Goal: Information Seeking & Learning: Learn about a topic

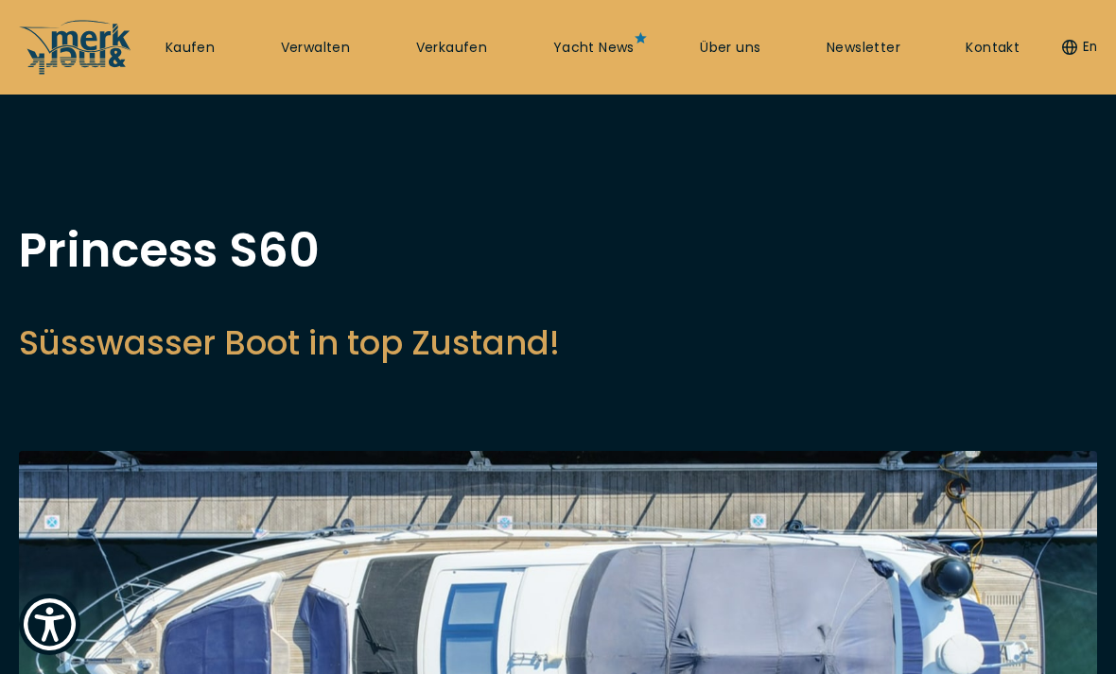
click at [194, 41] on link "Kaufen" at bounding box center [189, 48] width 49 height 19
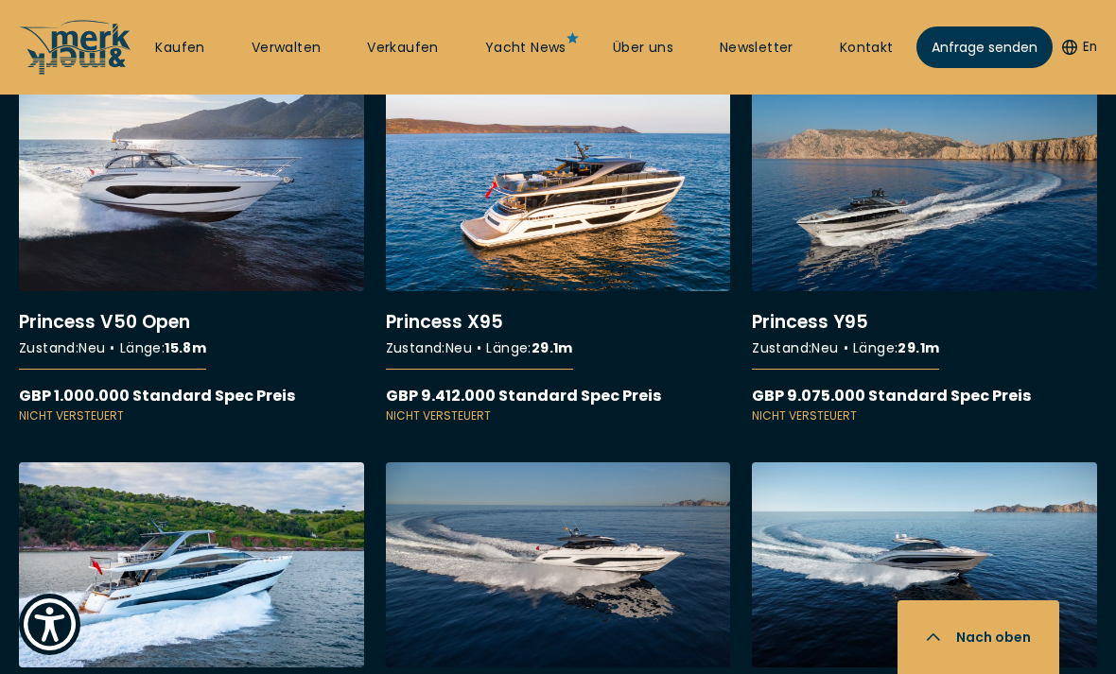
scroll to position [14121, 0]
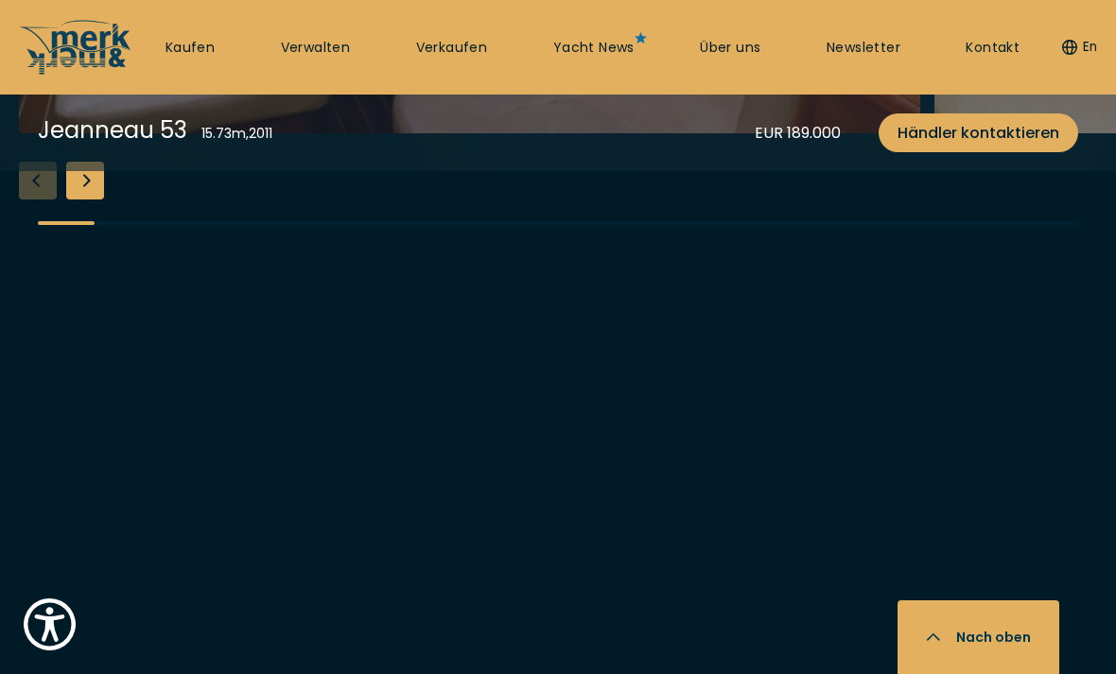
scroll to position [3458, 0]
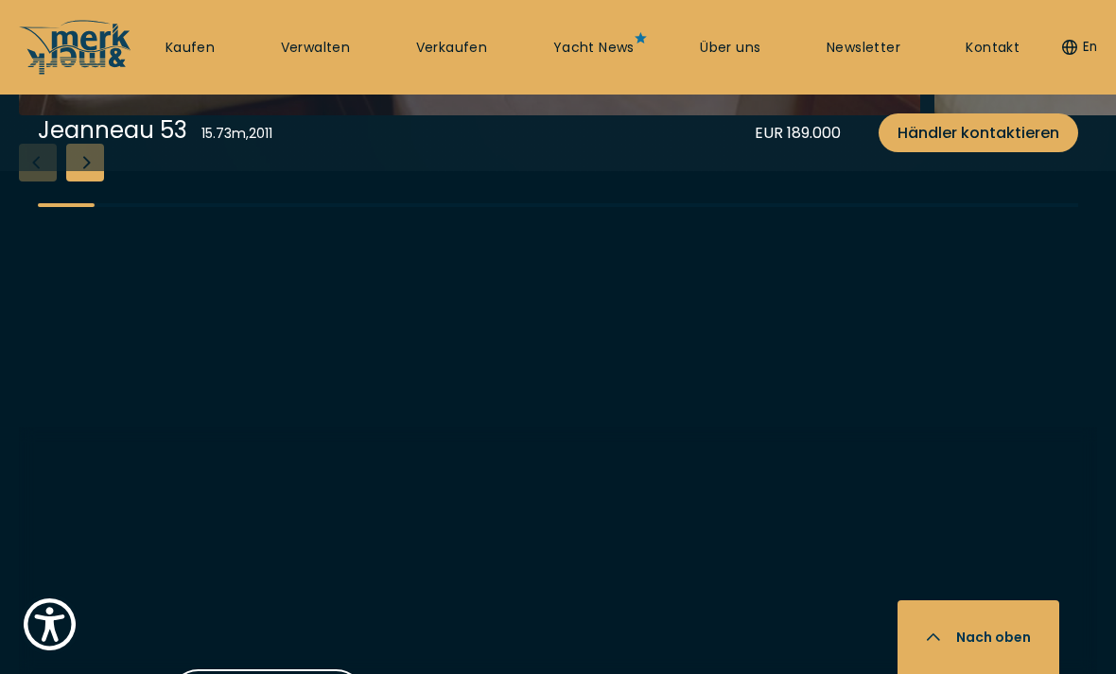
click at [96, 182] on div "Next slide" at bounding box center [85, 163] width 38 height 38
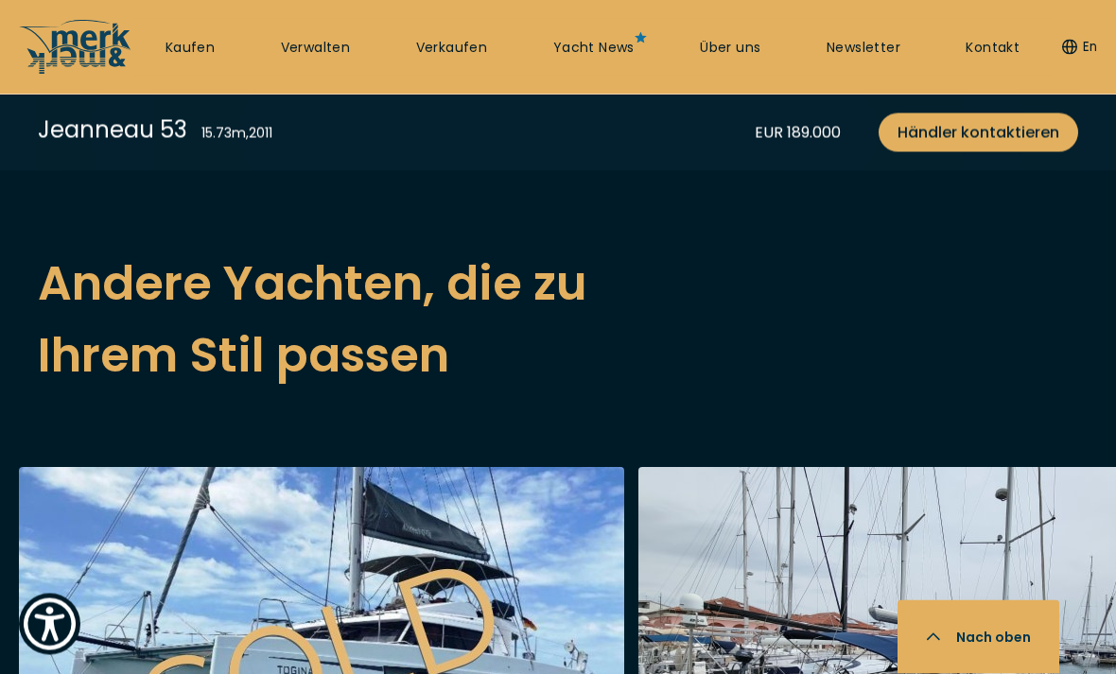
scroll to position [4806, 0]
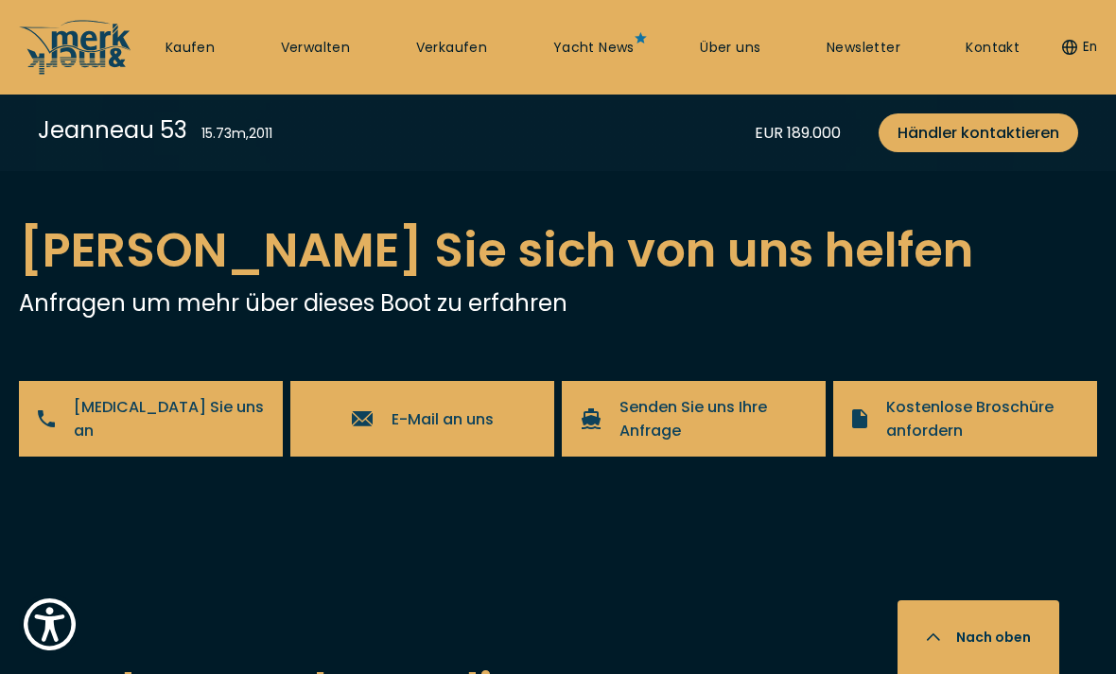
scroll to position [4394, 0]
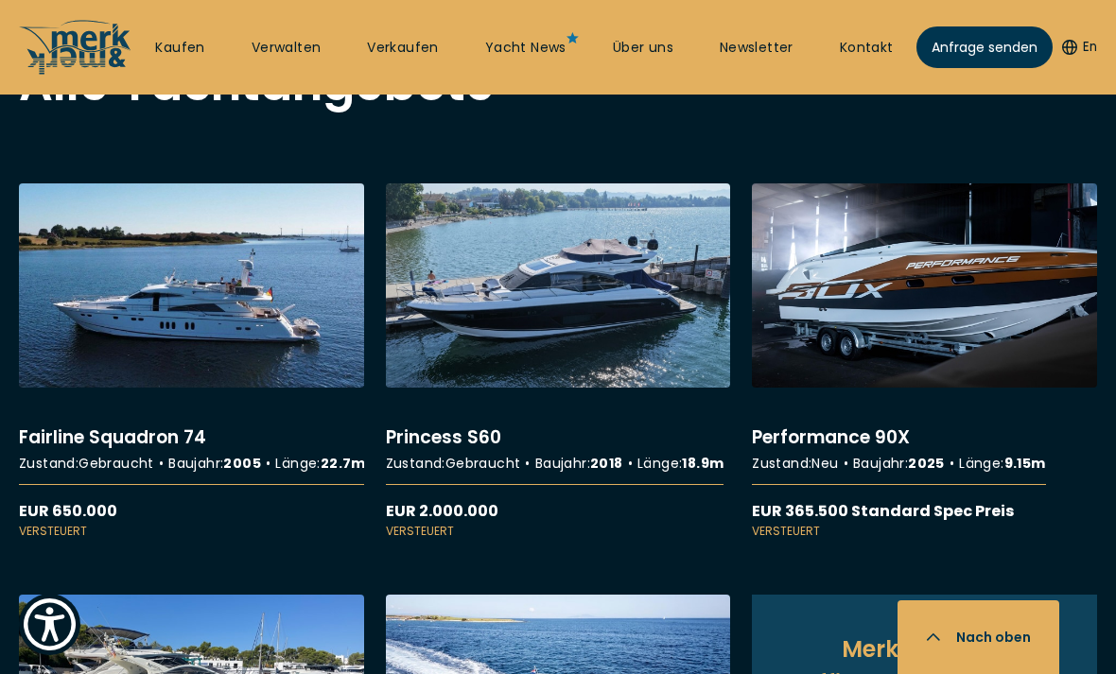
scroll to position [1710, 0]
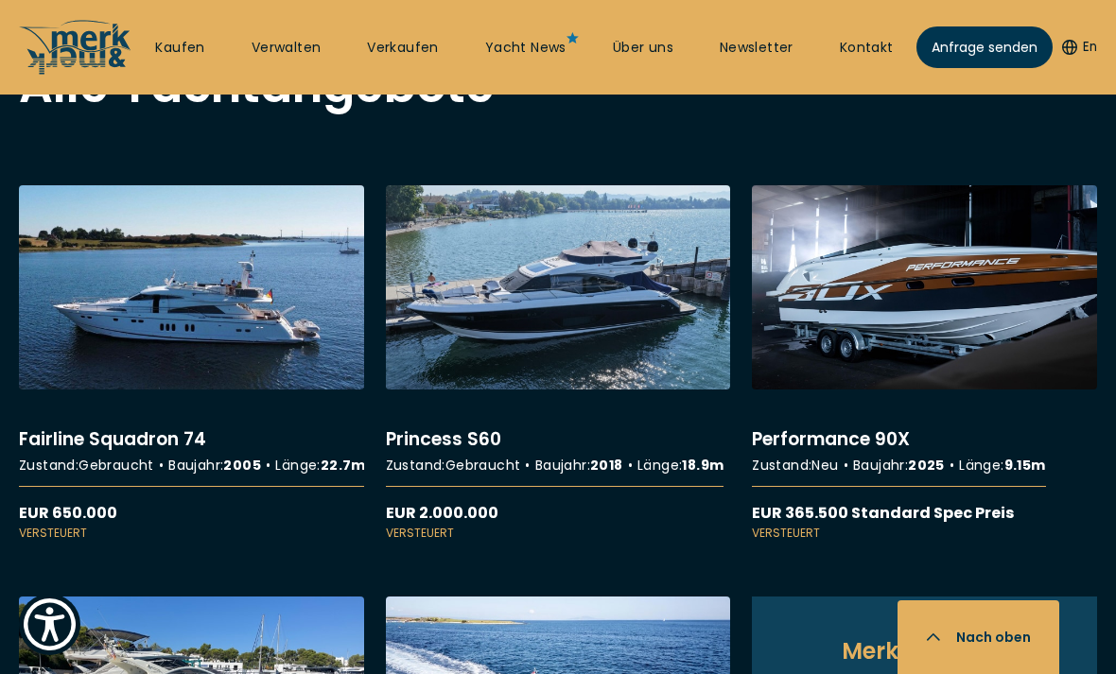
click at [187, 54] on link "Kaufen" at bounding box center [179, 48] width 49 height 19
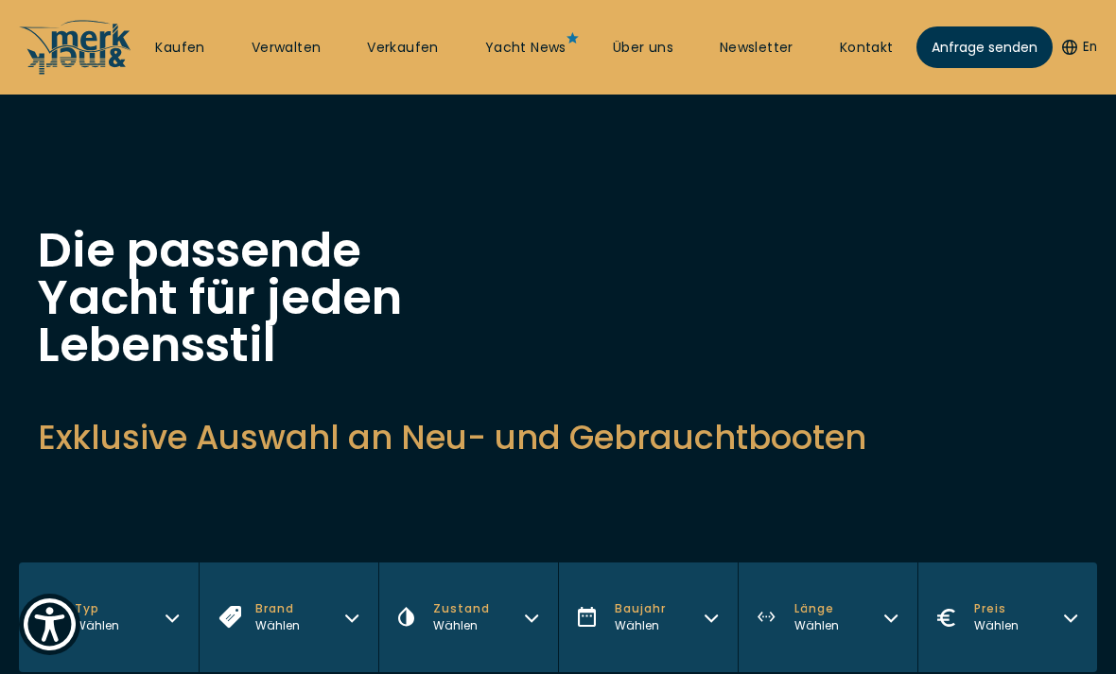
click at [183, 46] on link "Kaufen" at bounding box center [179, 48] width 49 height 19
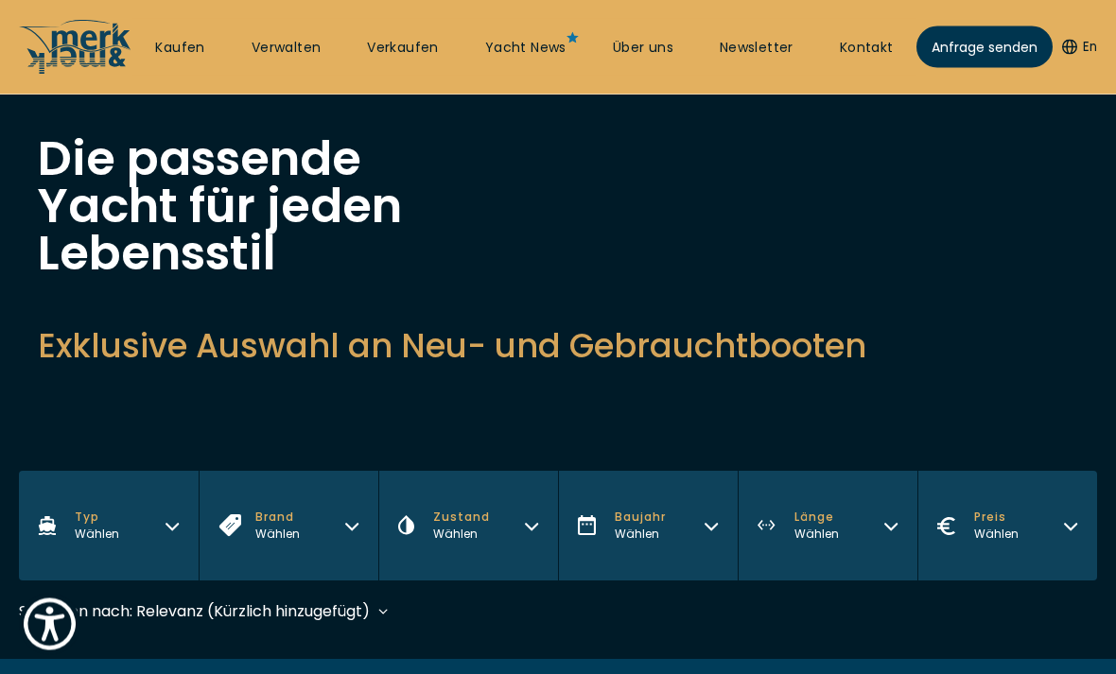
scroll to position [94, 0]
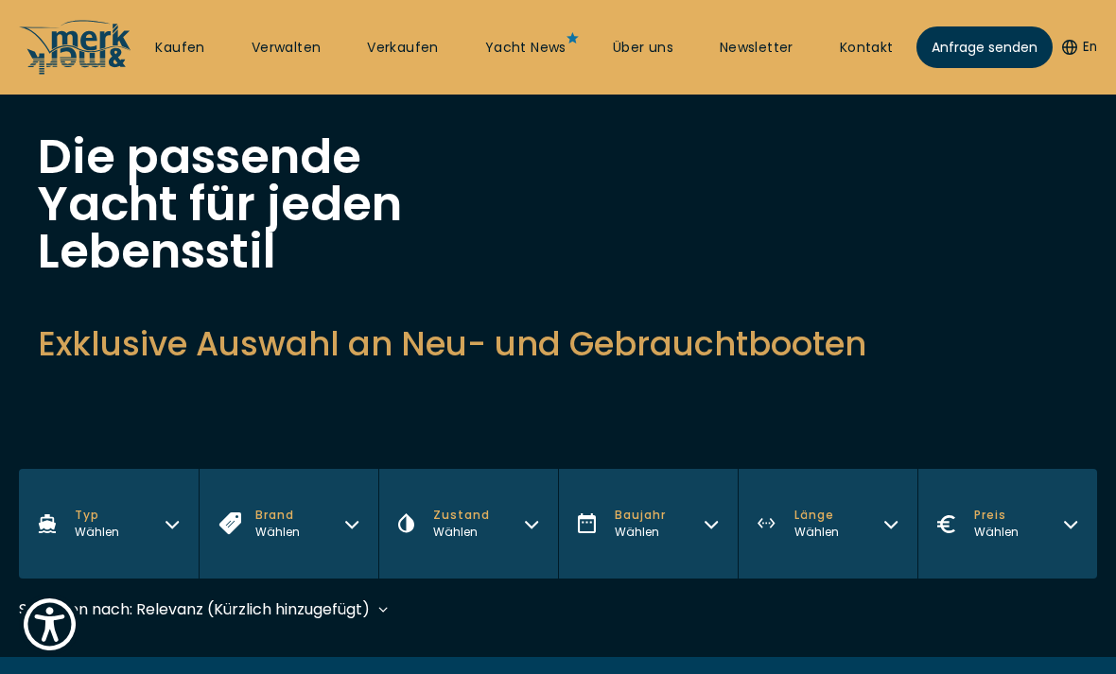
click at [172, 536] on button "Typ Wählen" at bounding box center [109, 524] width 180 height 110
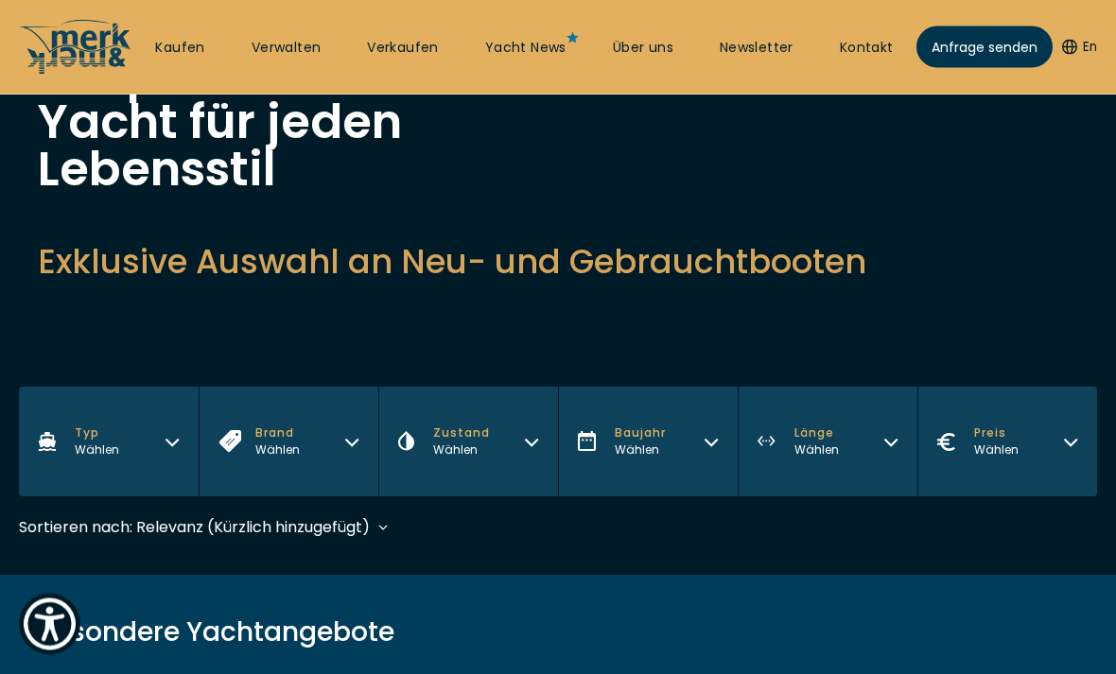
click at [172, 451] on button "Typ Wählen" at bounding box center [109, 443] width 180 height 110
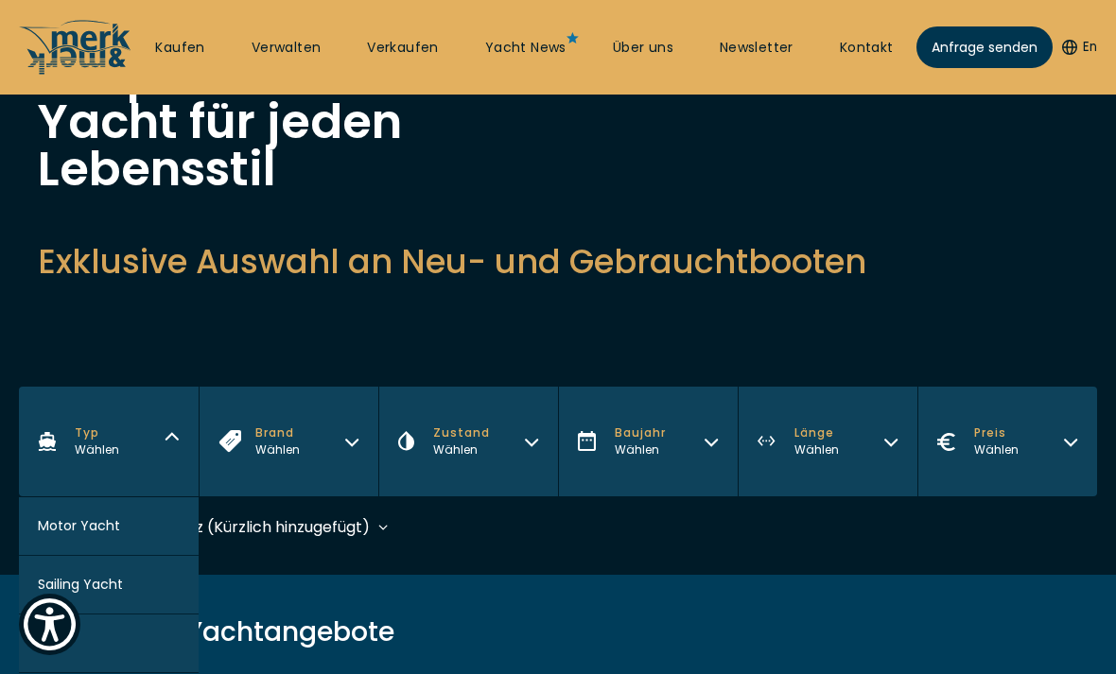
click at [129, 595] on button "Sailing Yacht" at bounding box center [109, 585] width 180 height 59
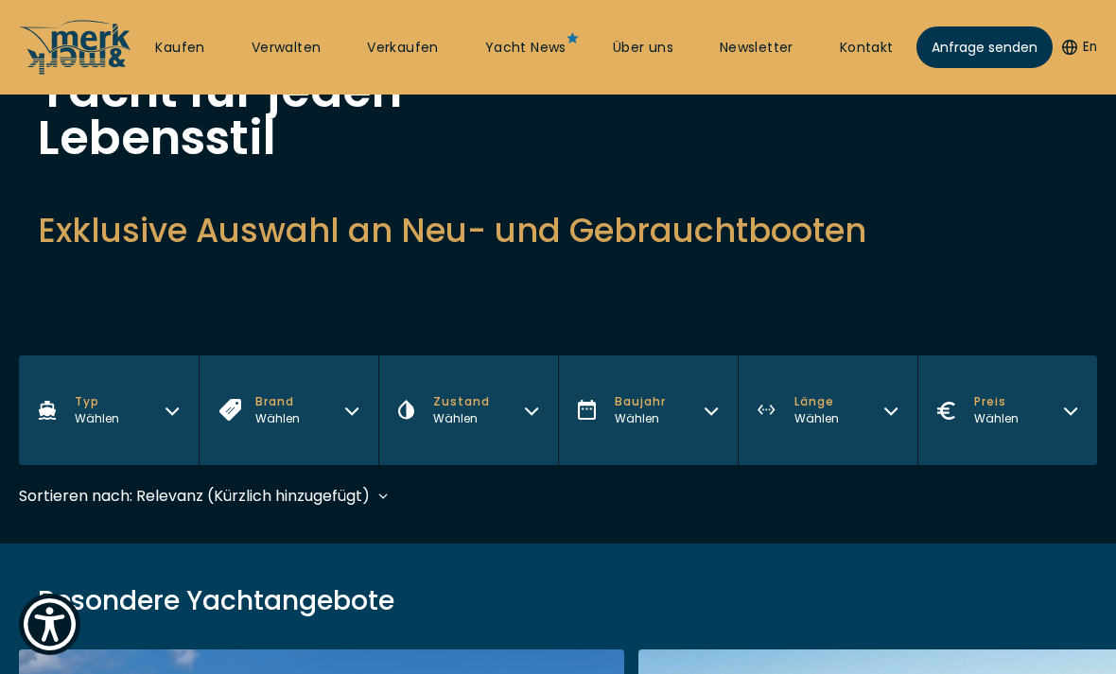
scroll to position [561, 0]
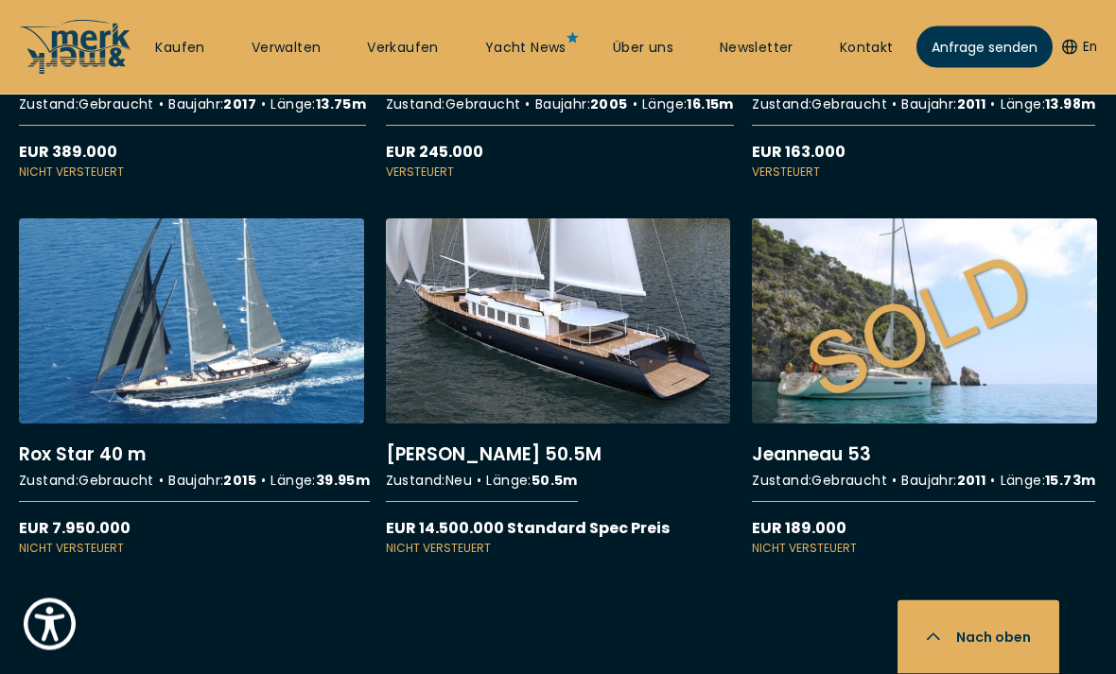
scroll to position [1890, 0]
click at [954, 392] on link "More details about [PERSON_NAME] 53" at bounding box center [924, 387] width 345 height 339
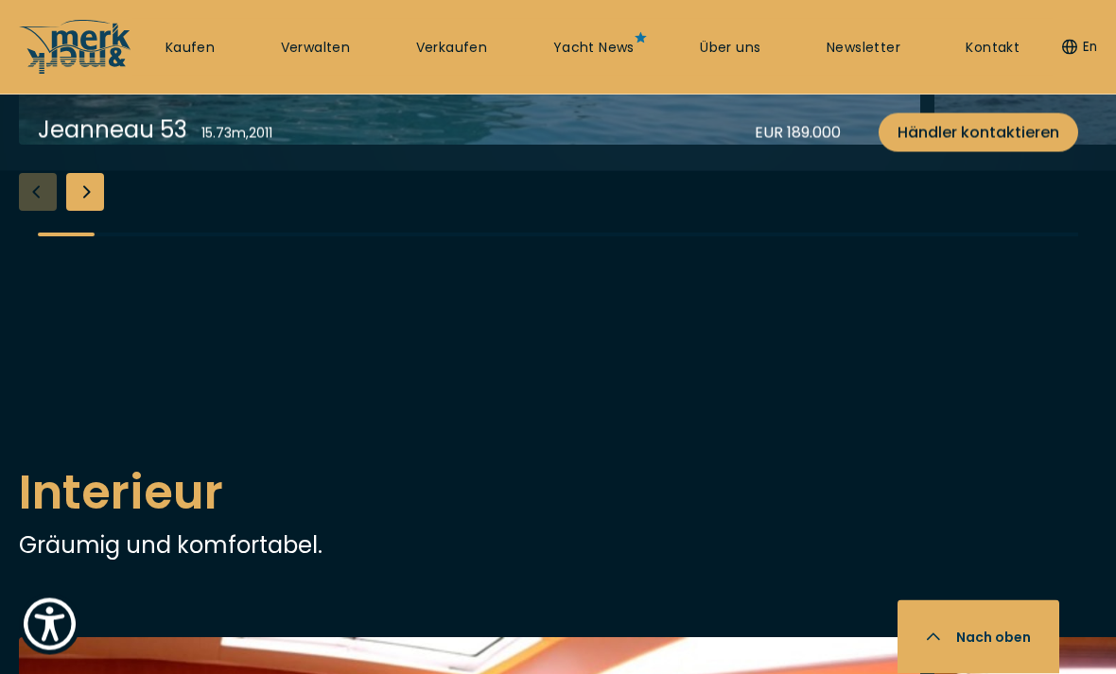
scroll to position [2335, 0]
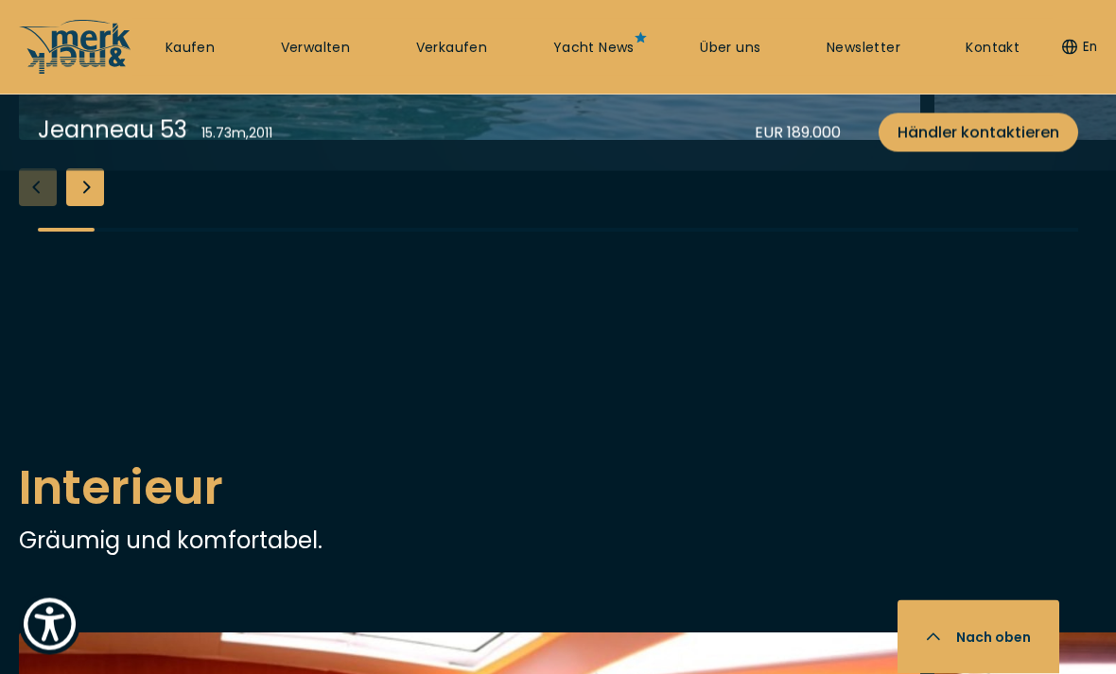
click at [103, 207] on div "Next slide" at bounding box center [85, 188] width 38 height 38
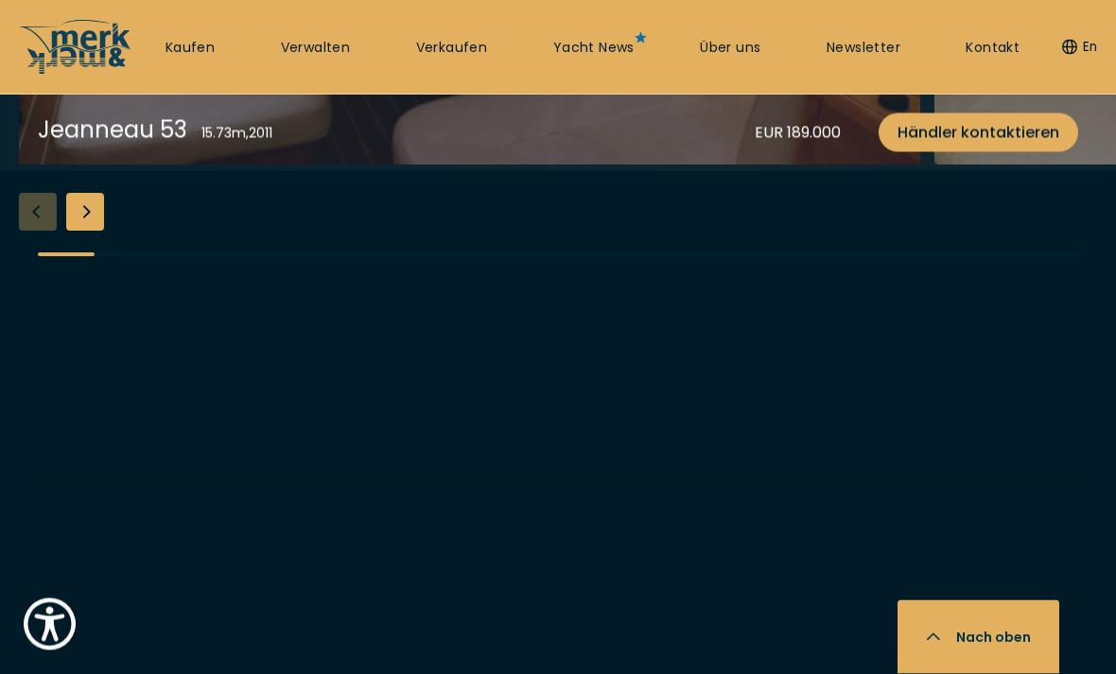
scroll to position [3438, 0]
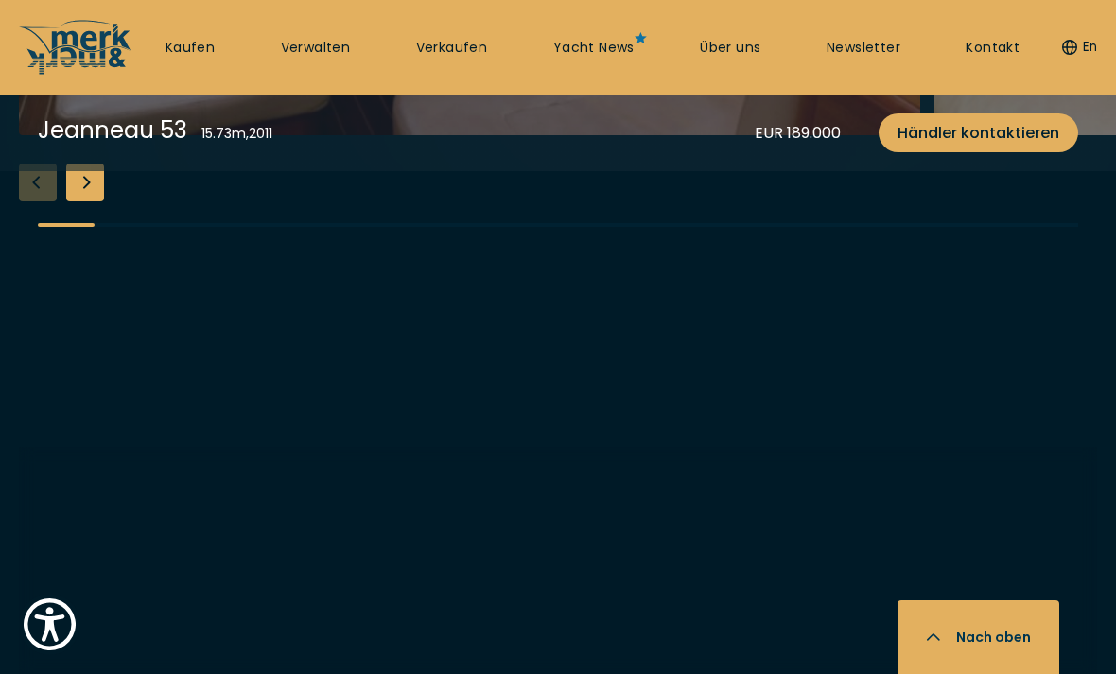
click at [93, 201] on div "Next slide" at bounding box center [85, 183] width 38 height 38
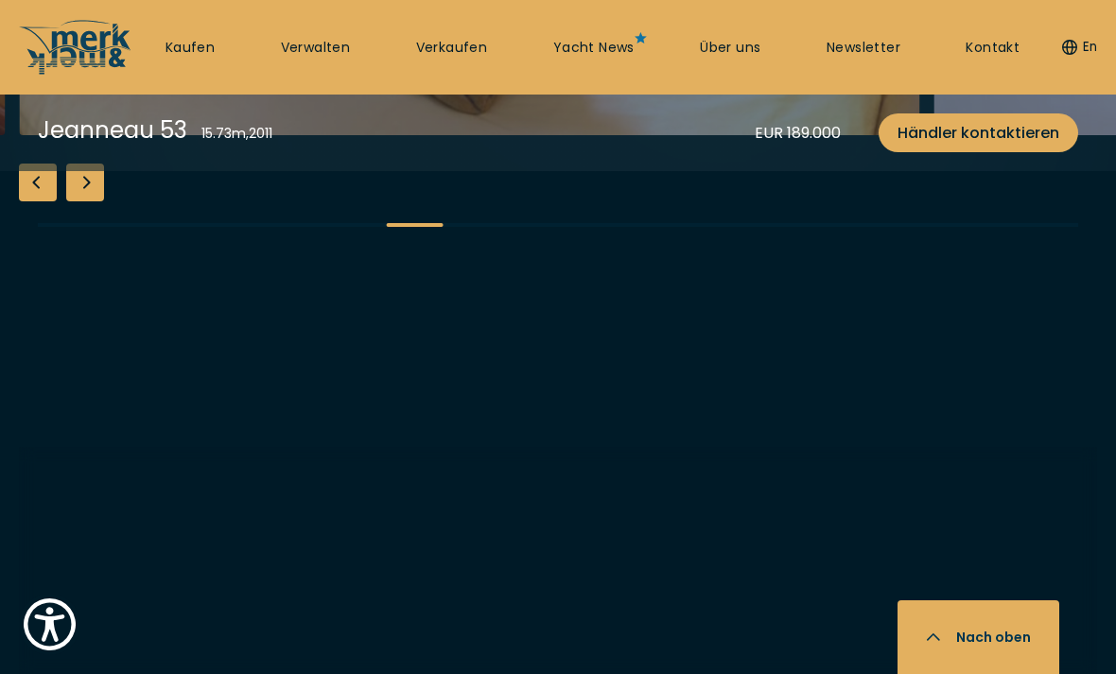
click at [96, 201] on div "Next slide" at bounding box center [85, 183] width 38 height 38
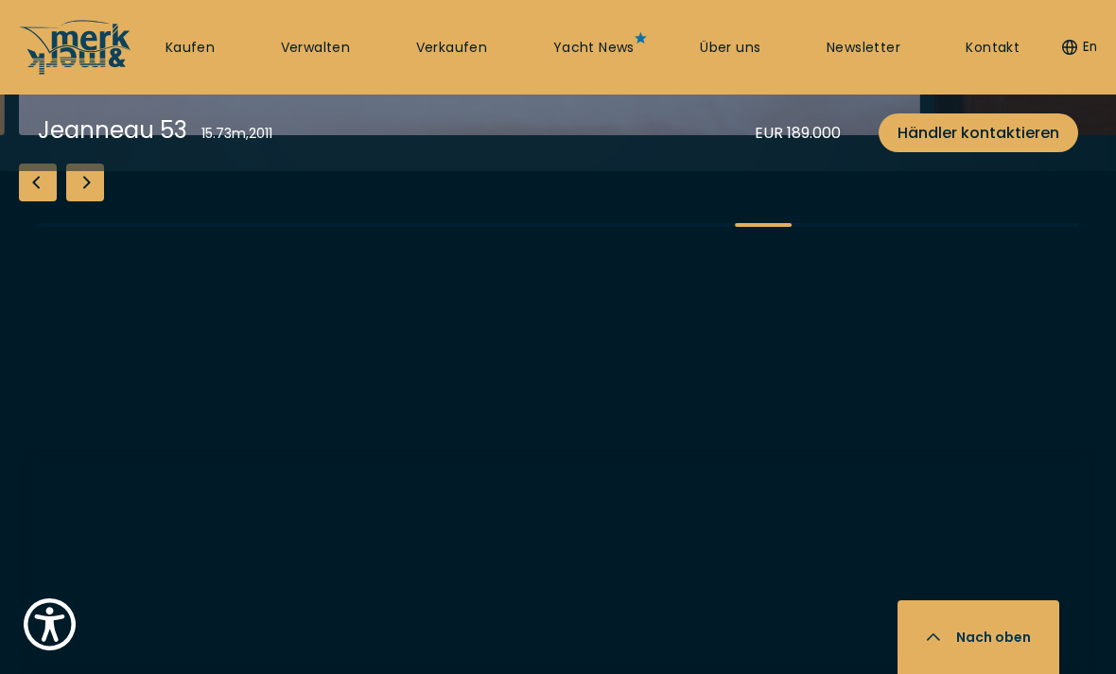
click at [100, 201] on div "Next slide" at bounding box center [85, 183] width 38 height 38
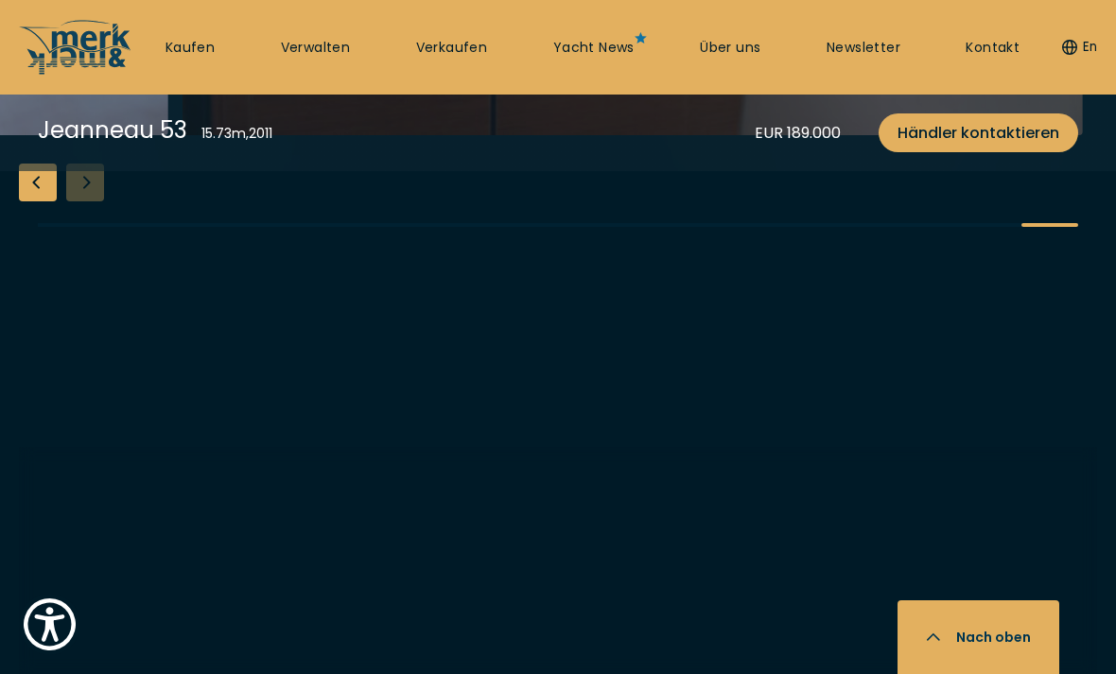
click at [42, 201] on div "Previous slide" at bounding box center [38, 183] width 38 height 38
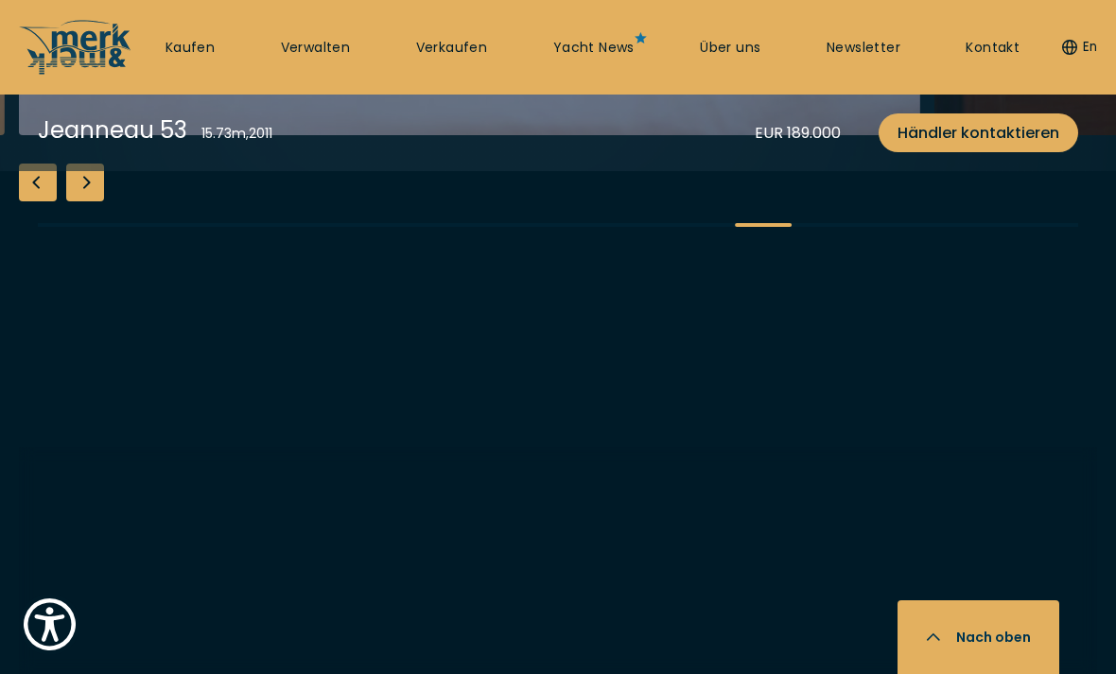
click at [45, 201] on div "Previous slide" at bounding box center [38, 183] width 38 height 38
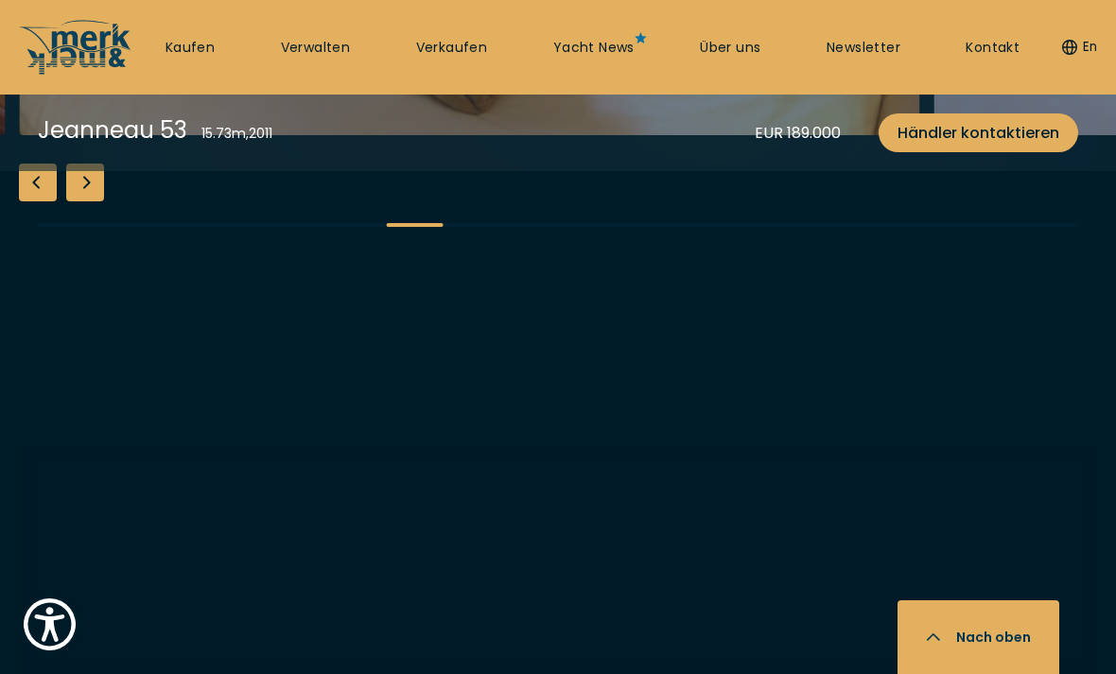
click at [46, 201] on div "Previous slide" at bounding box center [38, 183] width 38 height 38
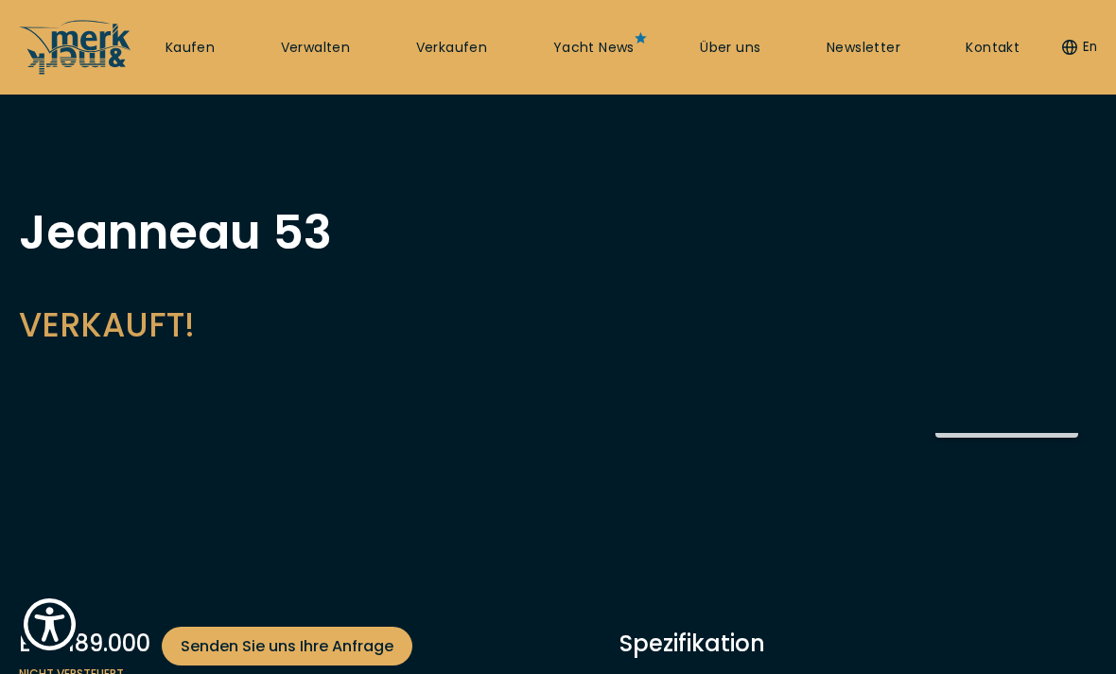
scroll to position [0, 0]
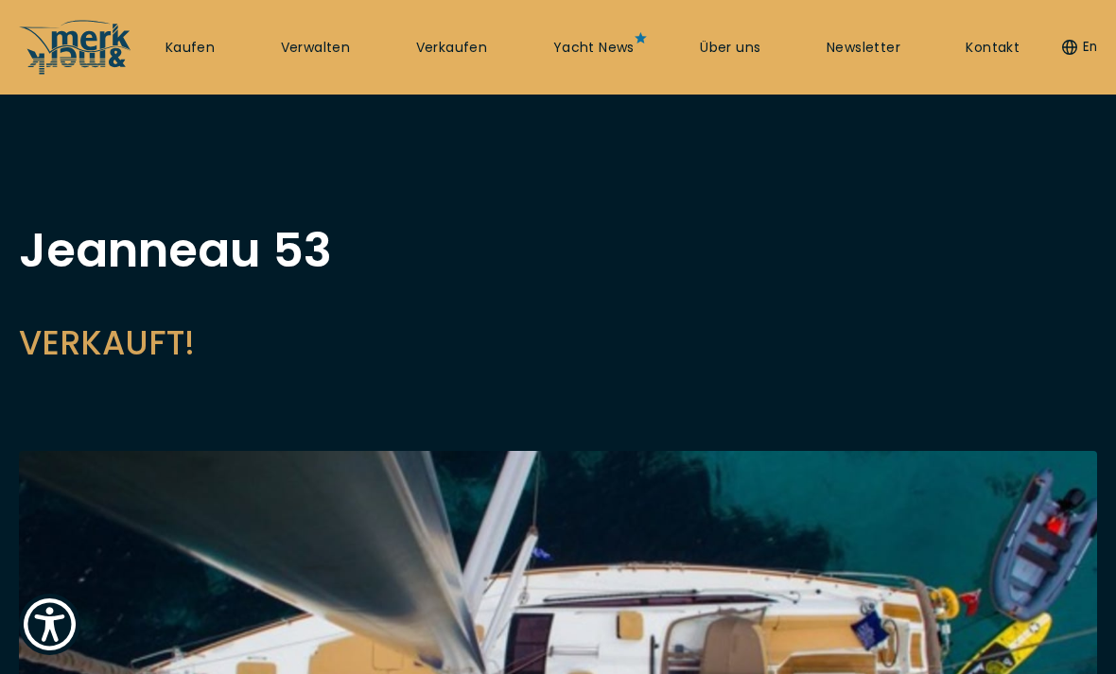
click at [1106, 0] on html "Willkommen beim All-in-One-Screenreader für Barrierefreiheit. Um den All-in-One…" at bounding box center [558, 0] width 1116 height 0
